Goal: Task Accomplishment & Management: Manage account settings

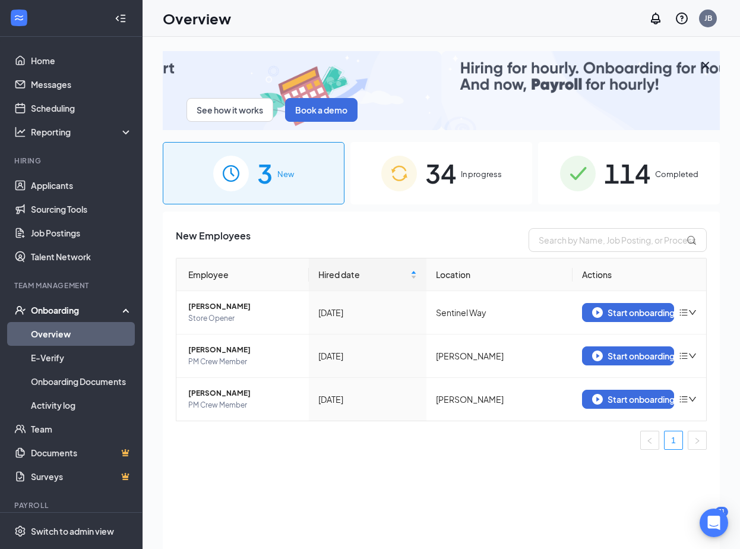
click at [417, 175] on img at bounding box center [400, 174] width 36 height 36
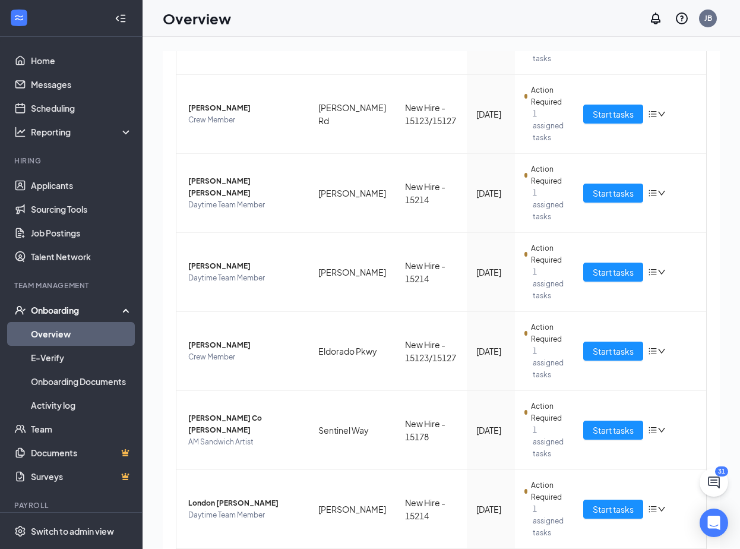
scroll to position [53, 0]
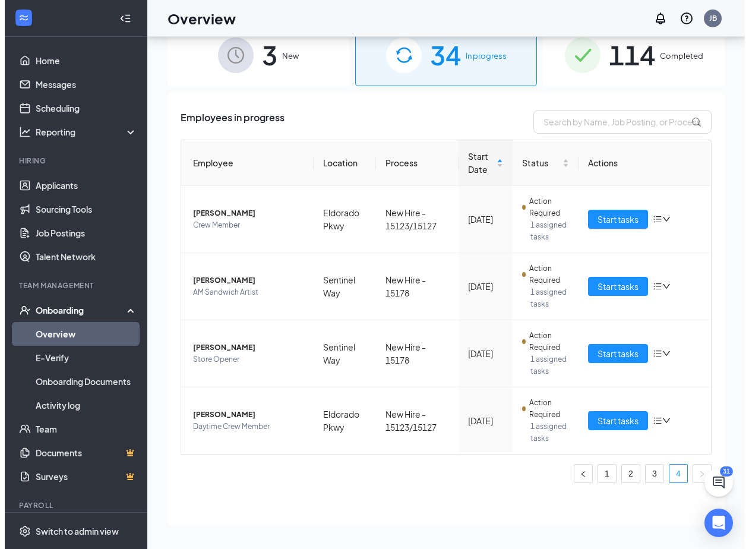
scroll to position [64, 0]
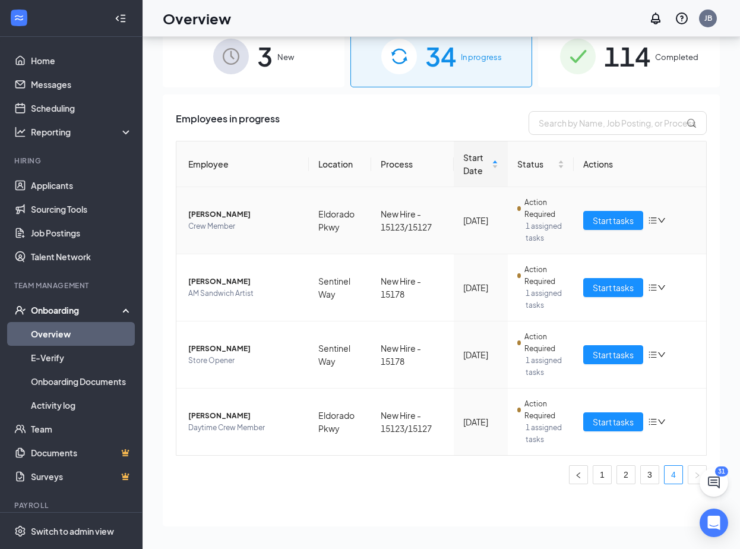
click at [203, 206] on td "[PERSON_NAME] Crew Member" at bounding box center [242, 220] width 133 height 67
click at [216, 219] on span "[PERSON_NAME]" at bounding box center [243, 215] width 111 height 12
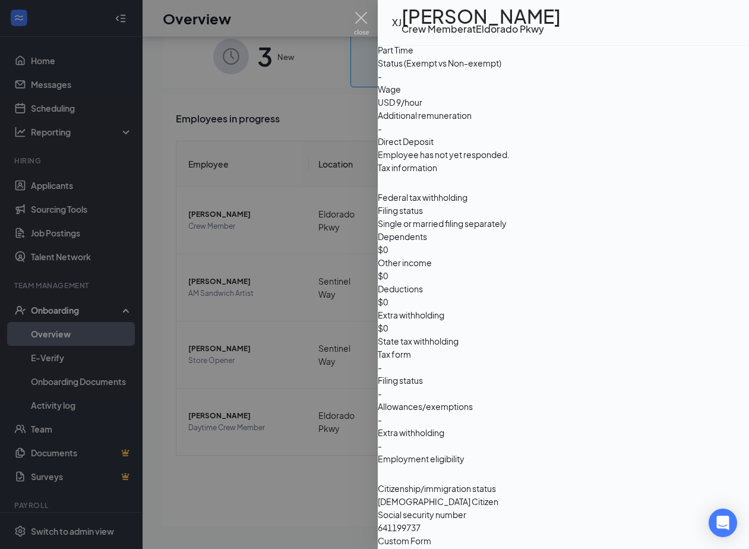
scroll to position [444, 0]
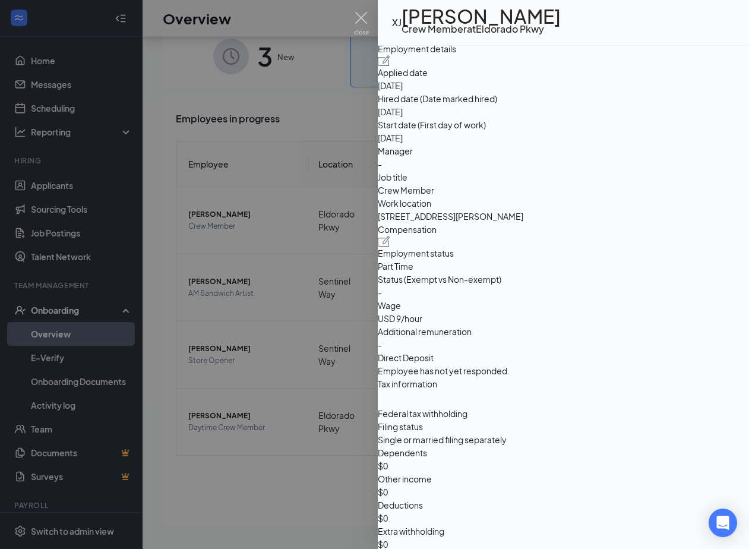
drag, startPoint x: 556, startPoint y: 395, endPoint x: 562, endPoint y: 297, distance: 98.8
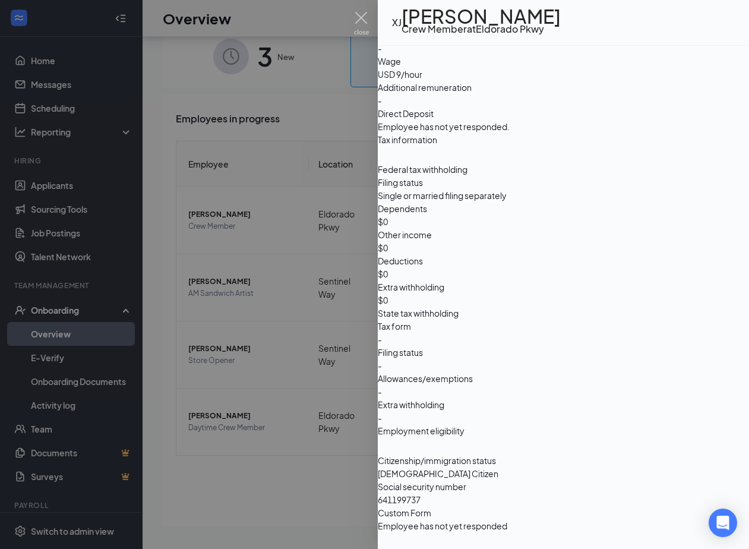
scroll to position [1051, 0]
drag, startPoint x: 361, startPoint y: 26, endPoint x: 356, endPoint y: 2, distance: 24.8
click at [361, 26] on img at bounding box center [361, 23] width 15 height 23
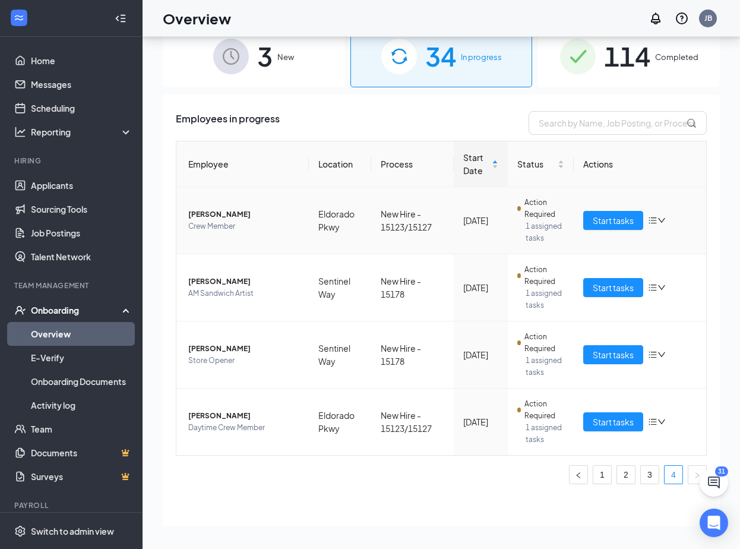
click at [212, 227] on span "Crew Member" at bounding box center [243, 226] width 111 height 12
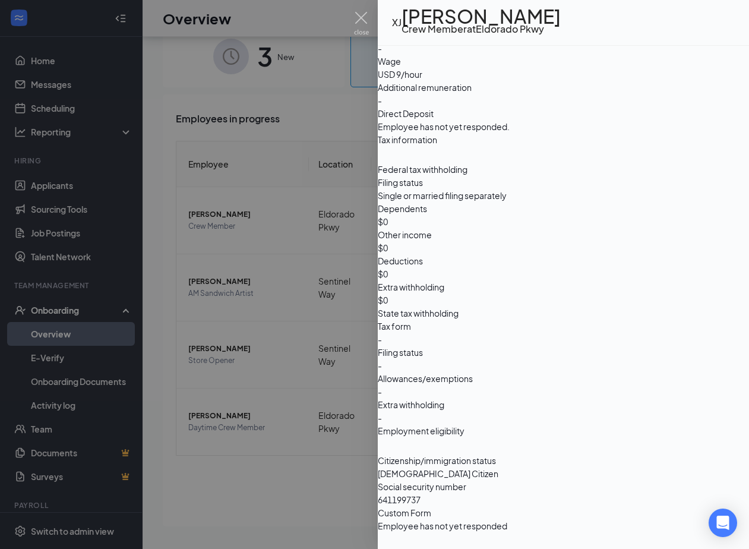
scroll to position [695, 0]
